Goal: Find specific page/section: Find specific page/section

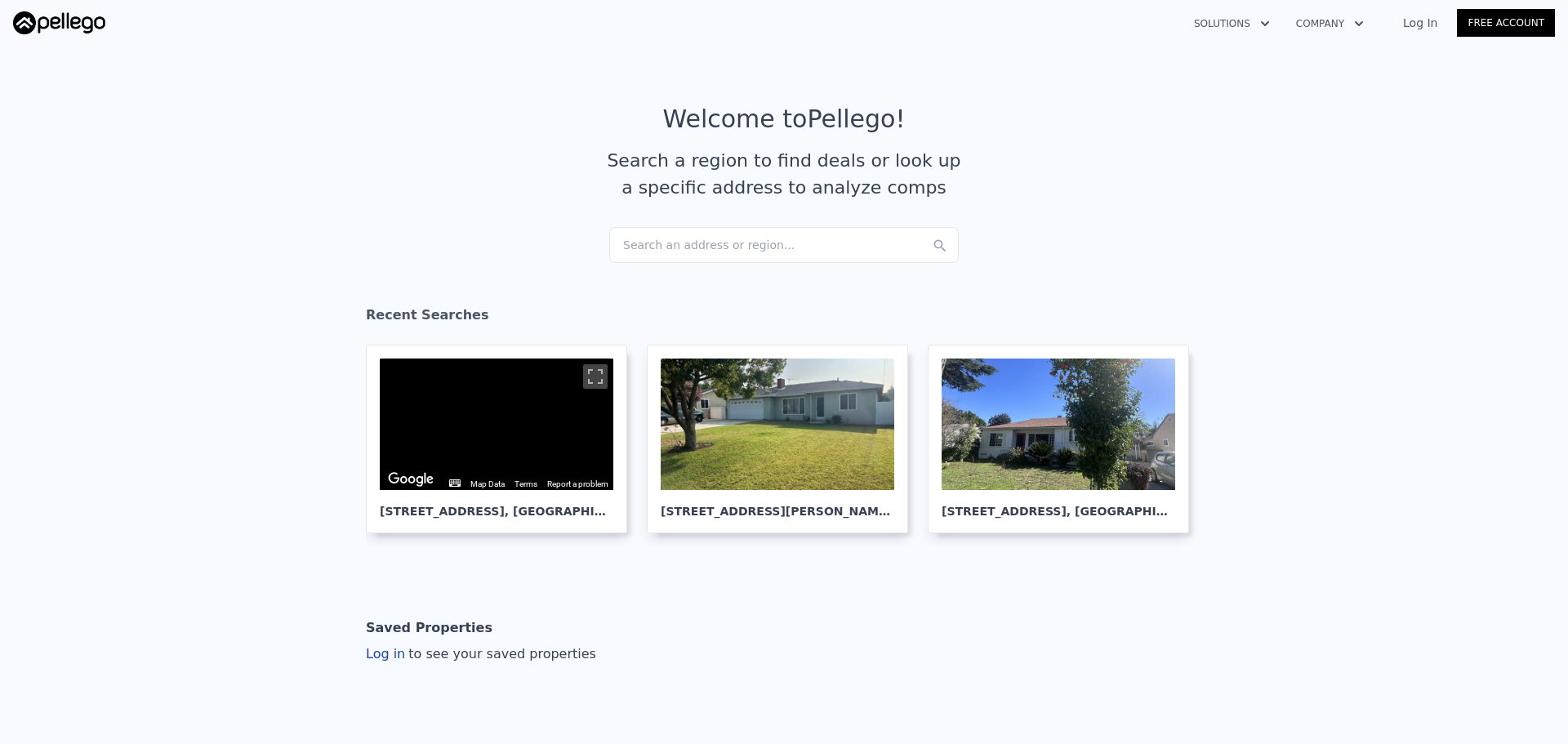
click at [670, 251] on div "Search an address or region..." at bounding box center [784, 246] width 350 height 36
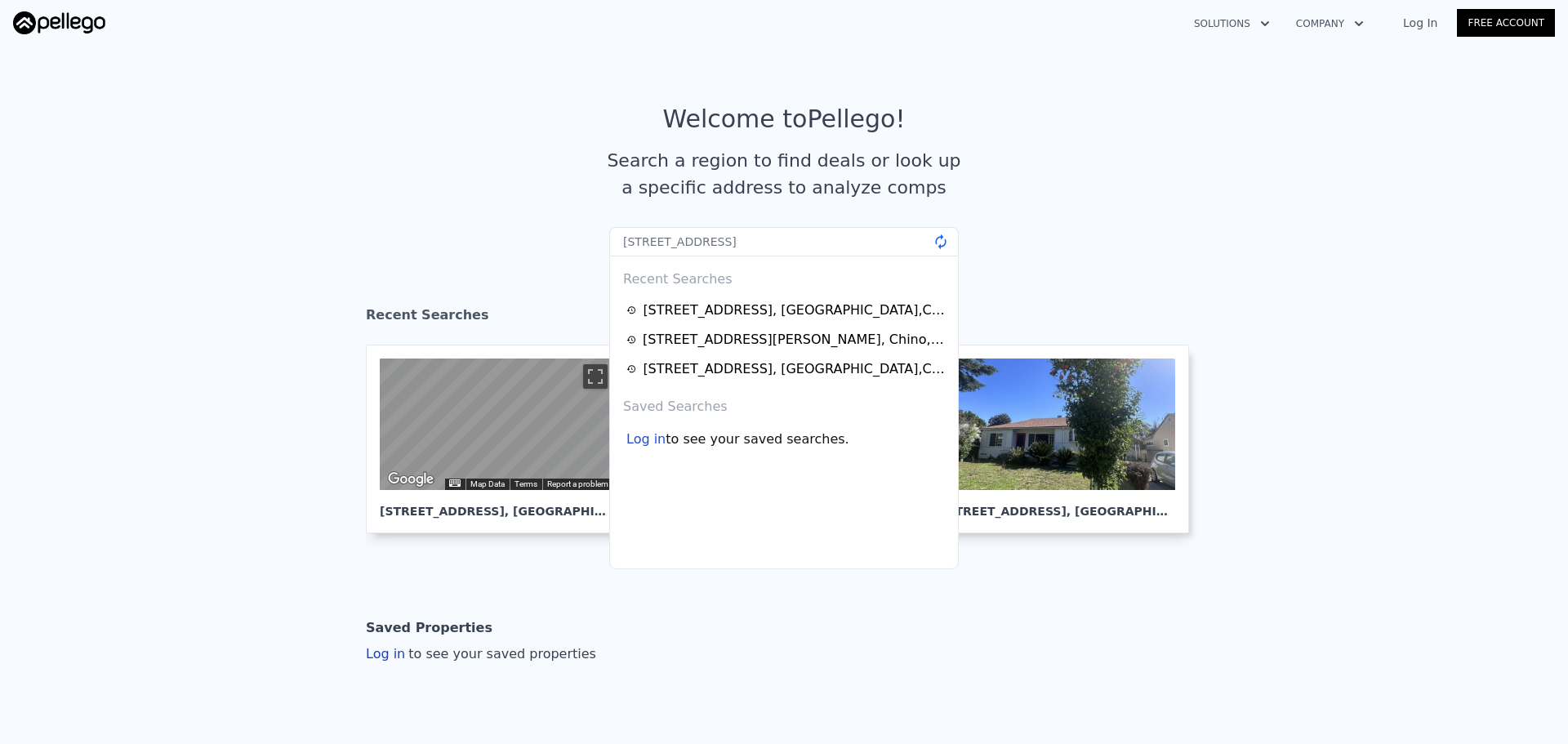
type input "[STREET_ADDRESS]"
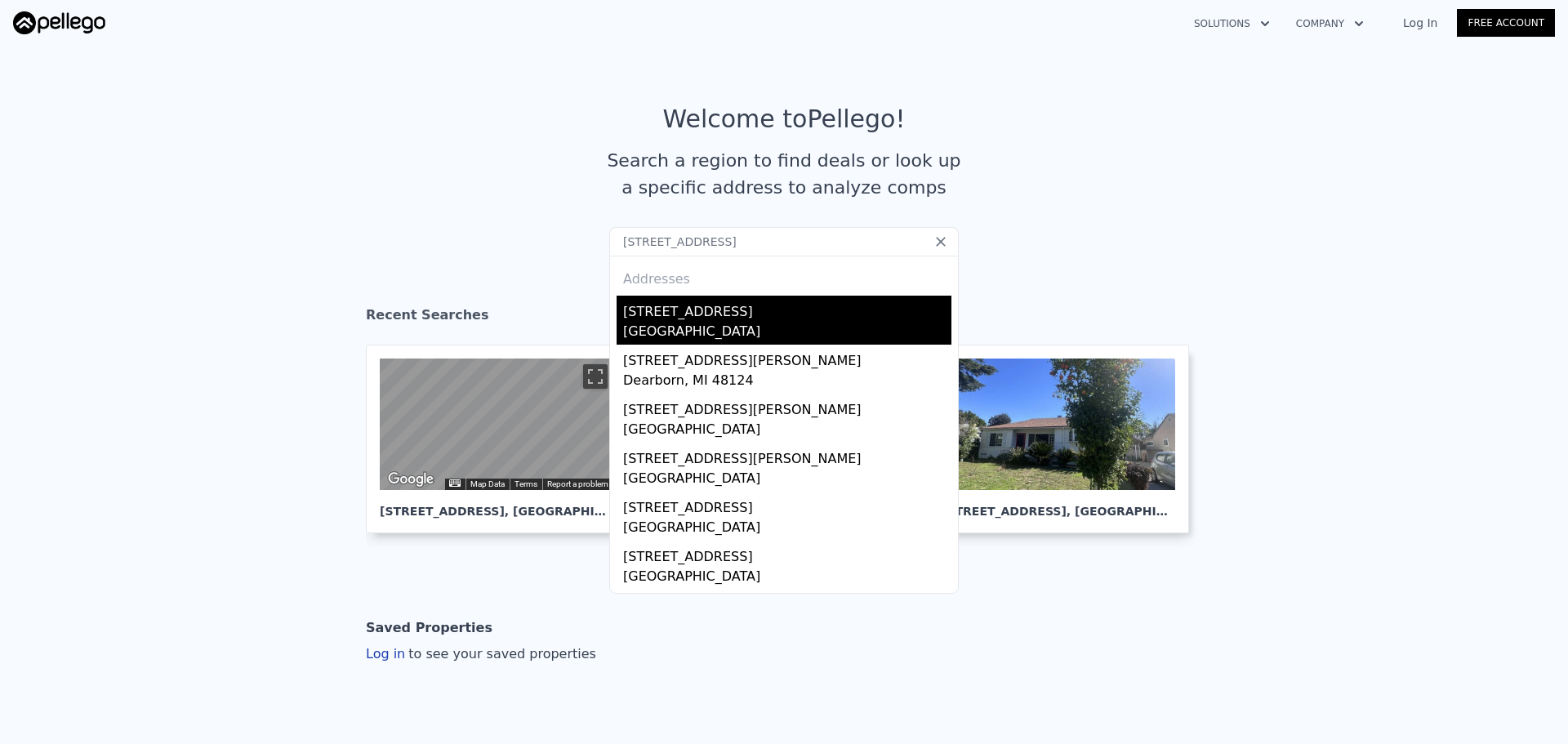
click at [711, 304] on div "[STREET_ADDRESS]" at bounding box center [788, 308] width 328 height 26
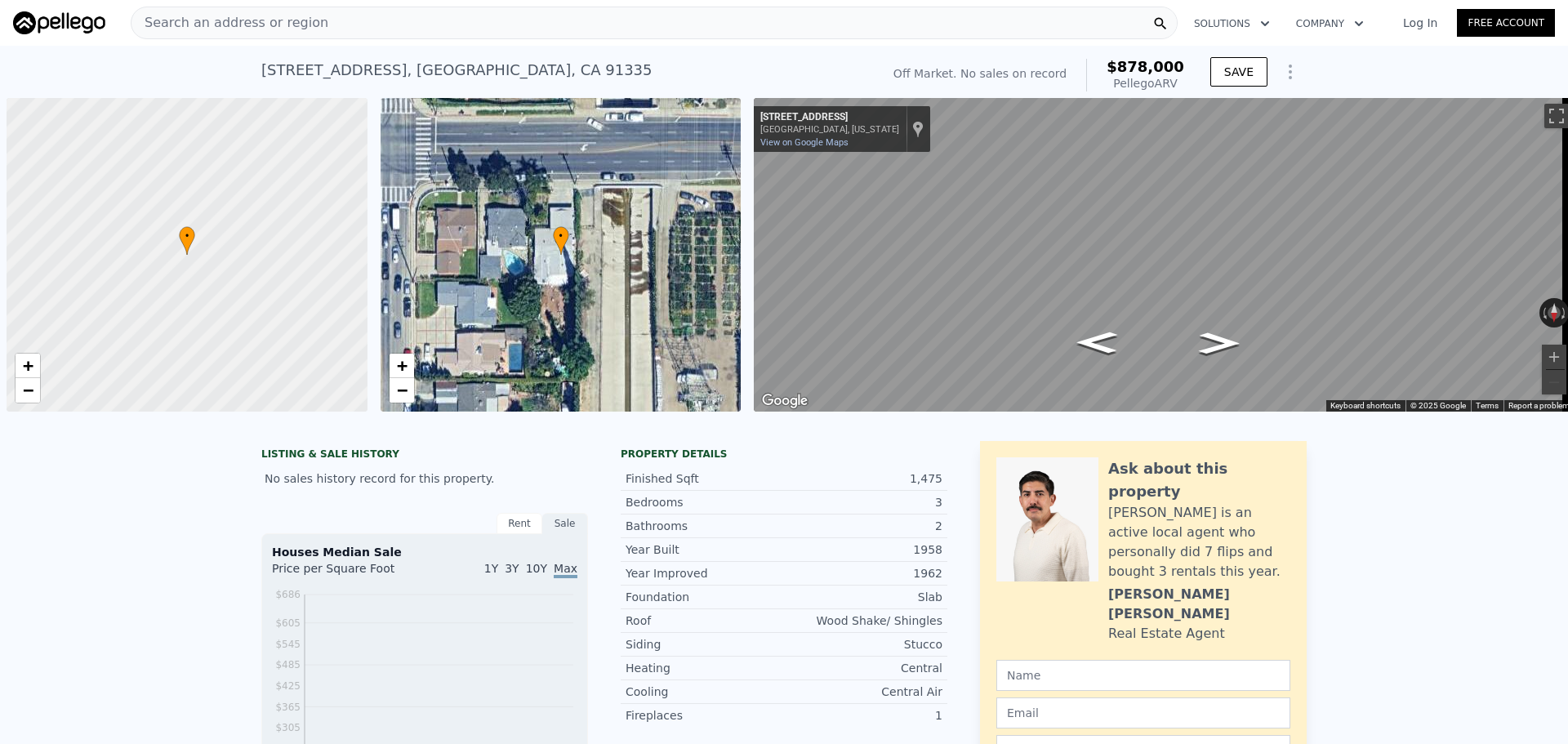
scroll to position [0, 6]
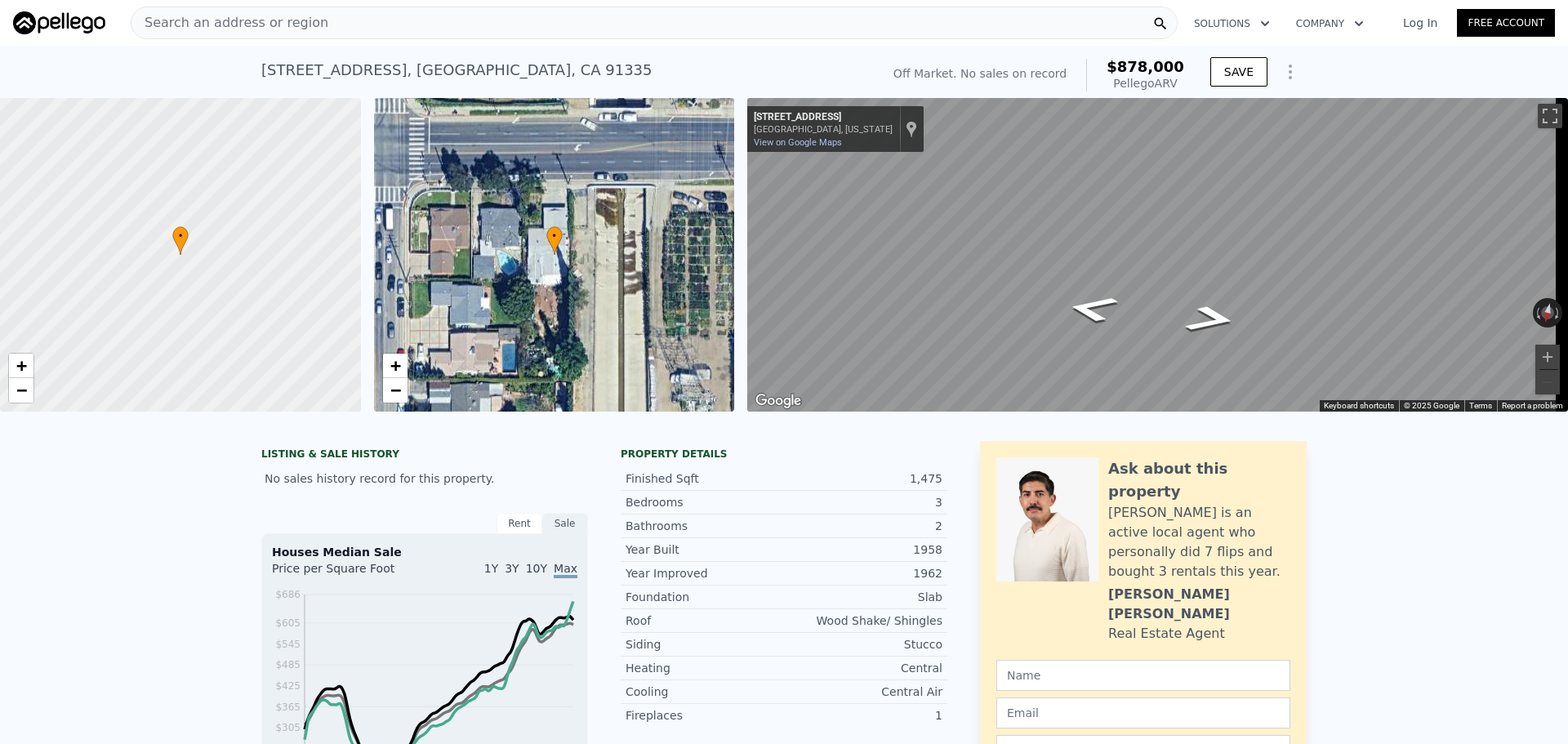
click at [513, 22] on div "Search an address or region" at bounding box center [653, 23] width 1047 height 33
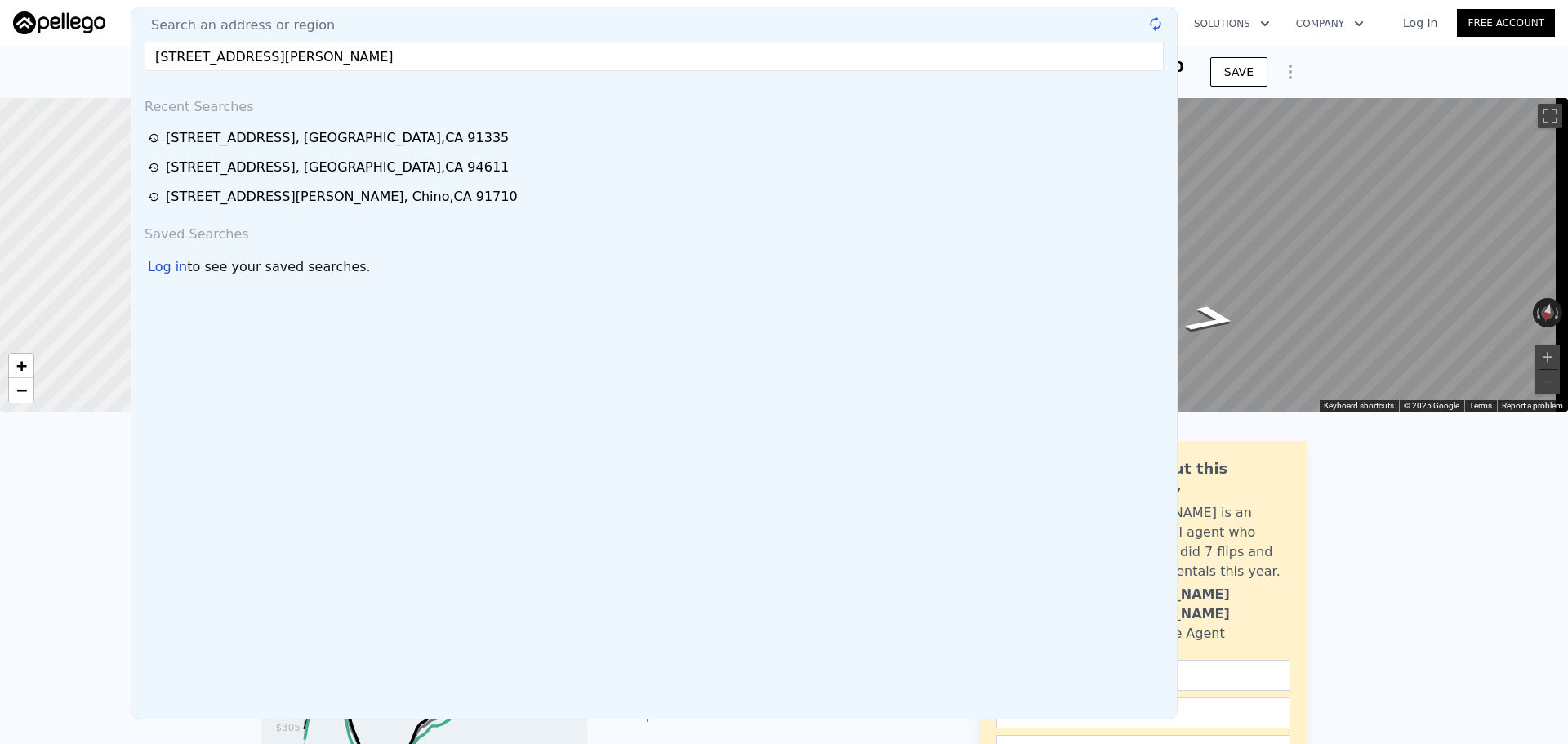
type input "[STREET_ADDRESS][PERSON_NAME]"
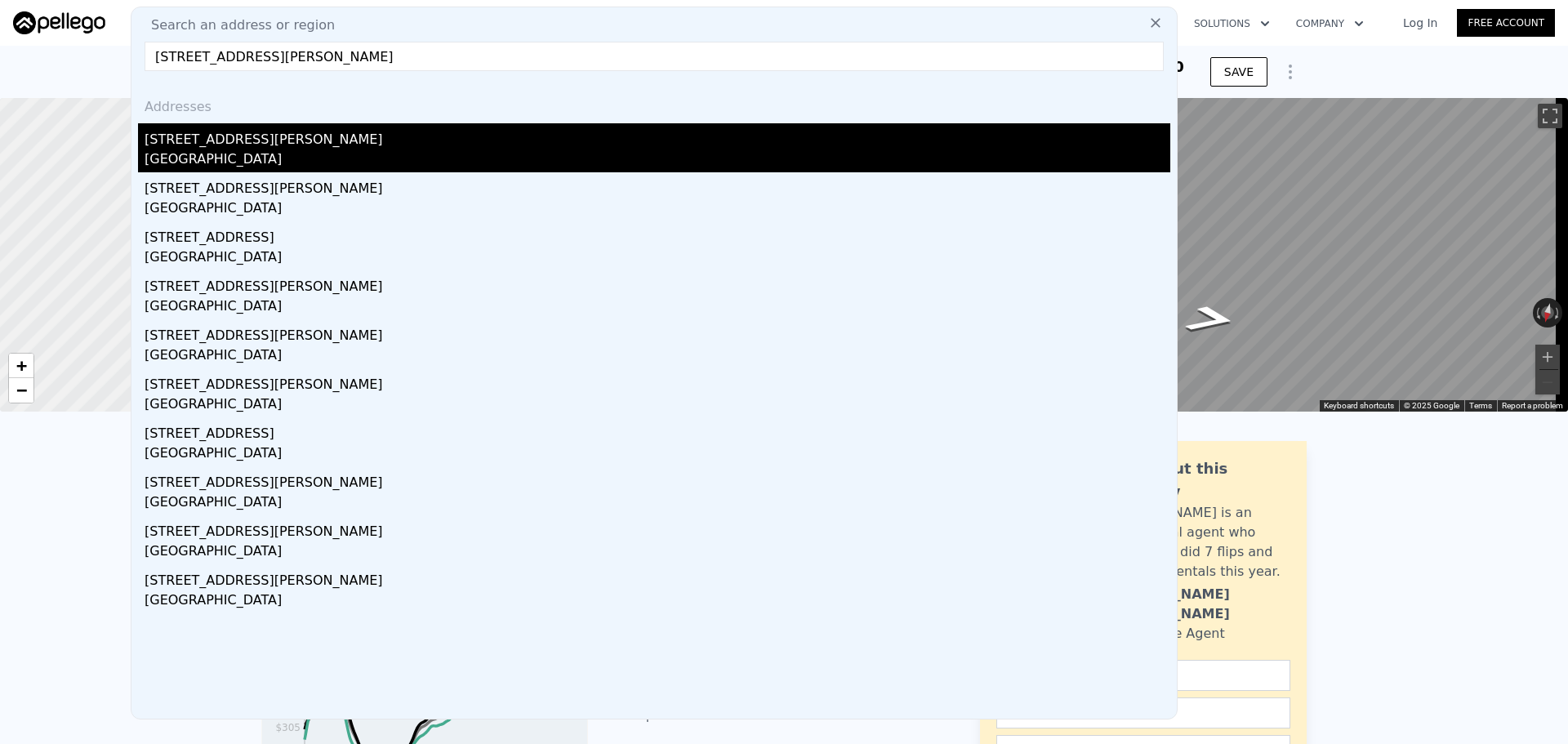
click at [309, 141] on div "[STREET_ADDRESS][PERSON_NAME]" at bounding box center [658, 136] width 1026 height 26
